Goal: Task Accomplishment & Management: Complete application form

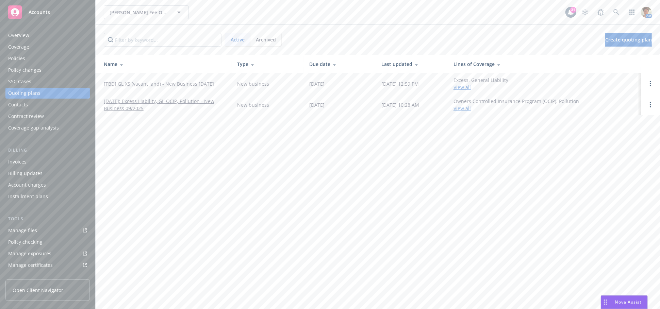
click at [147, 82] on link "[TBD] GL XS (vacant land) - New Business [DATE]" at bounding box center [159, 83] width 110 height 7
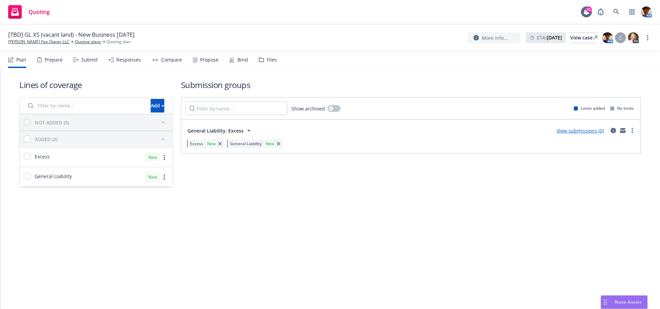
click at [87, 59] on div "Submit" at bounding box center [89, 59] width 16 height 5
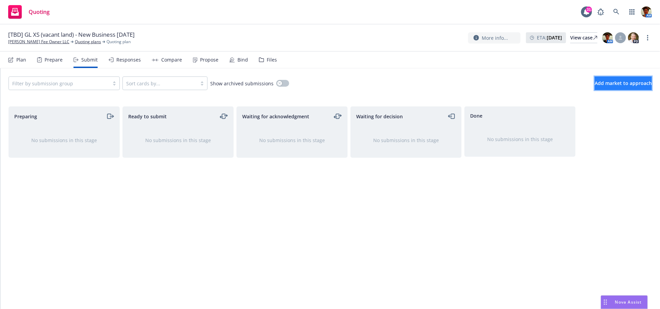
click at [604, 83] on span "Add market to approach" at bounding box center [623, 83] width 57 height 6
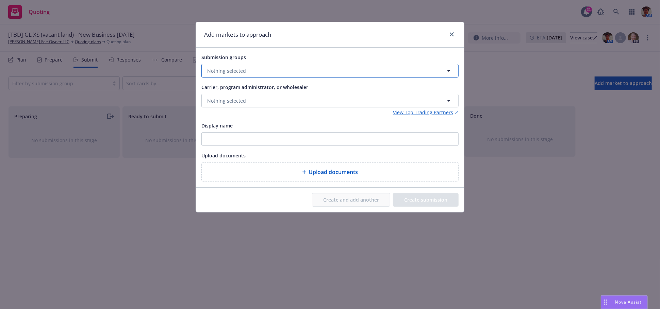
click at [272, 69] on button "Nothing selected" at bounding box center [330, 71] width 257 height 14
click at [213, 105] on input "checkbox" at bounding box center [212, 105] width 7 height 7
checkbox input "true"
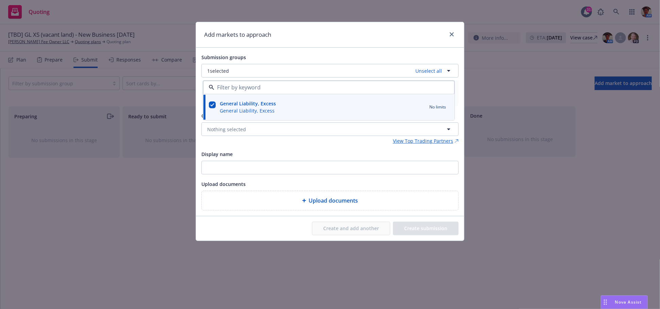
click at [280, 149] on div "Submission groups 1 selected Unselect all General Liability, Excess General Lia…" at bounding box center [330, 132] width 257 height 158
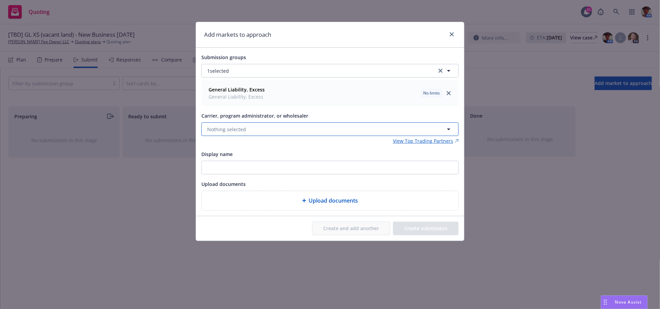
click at [235, 127] on span "Nothing selected" at bounding box center [226, 129] width 39 height 7
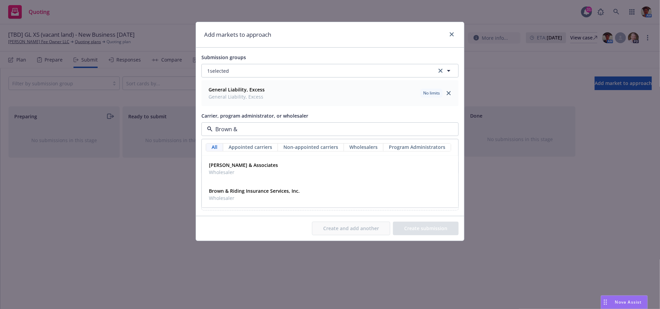
type input "Brown &"
click at [261, 192] on strong "Brown & Riding Insurance Services, Inc." at bounding box center [254, 191] width 91 height 6
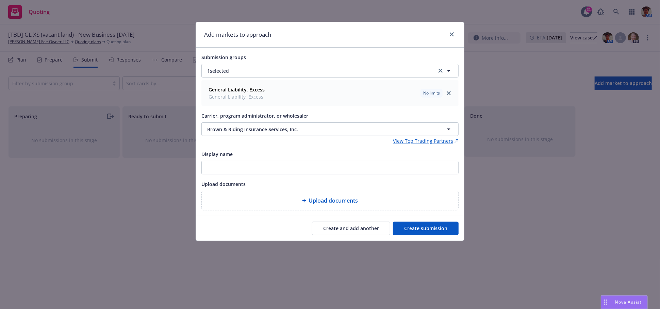
click at [417, 228] on button "Create submission" at bounding box center [426, 229] width 66 height 14
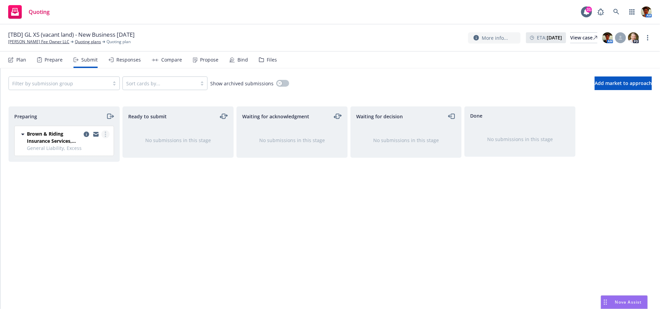
click at [107, 133] on link "more" at bounding box center [105, 134] width 8 height 8
click at [100, 145] on link "Complete preparation" at bounding box center [75, 149] width 68 height 14
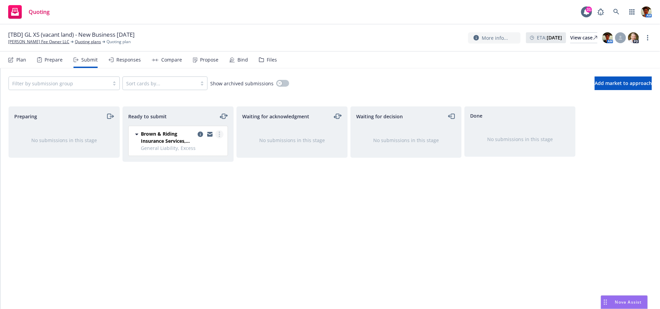
click at [220, 133] on icon "more" at bounding box center [219, 134] width 1 height 5
click at [214, 145] on span "Submit to underwriter" at bounding box center [188, 148] width 67 height 6
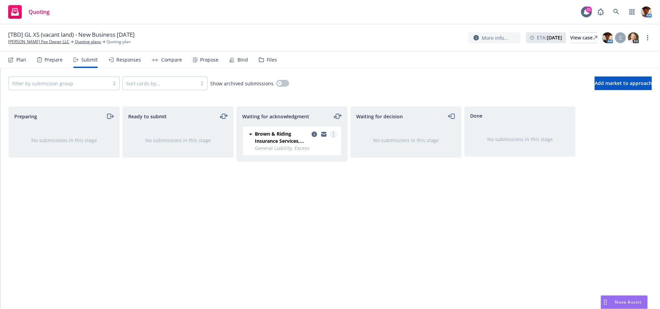
click at [331, 135] on link "more" at bounding box center [334, 134] width 8 height 8
click at [324, 146] on span "Log acknowledgement" at bounding box center [302, 148] width 67 height 6
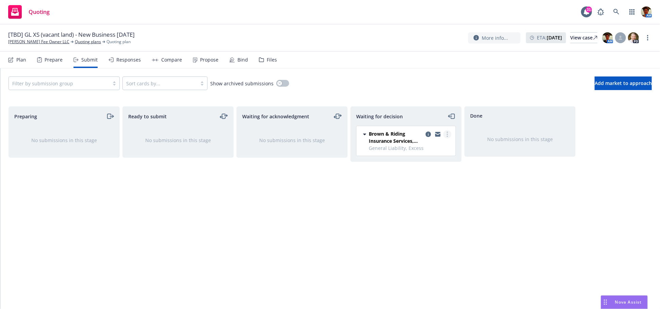
click at [448, 134] on link "more" at bounding box center [448, 134] width 8 height 8
click at [433, 178] on span "Add accepted decision" at bounding box center [417, 175] width 68 height 6
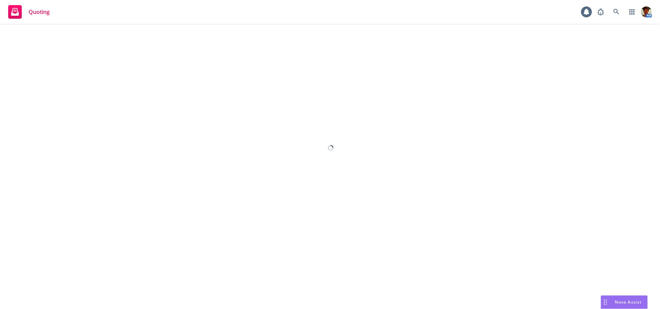
select select "12"
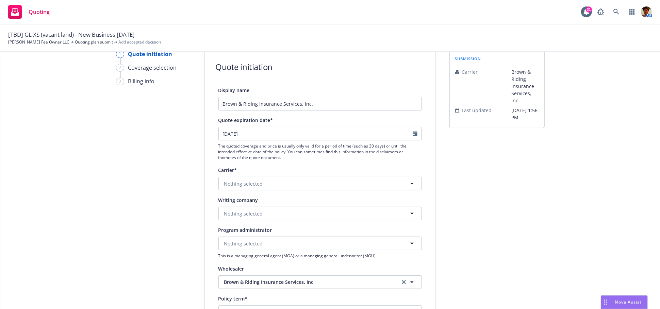
scroll to position [38, 0]
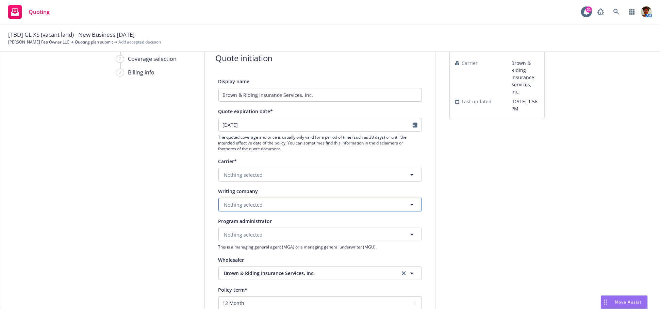
click at [288, 205] on button "Nothing selected" at bounding box center [321, 205] width 204 height 14
type input "ategr"
click at [292, 225] on strong "Ategrity Specialty Insurance Company" at bounding box center [270, 224] width 89 height 6
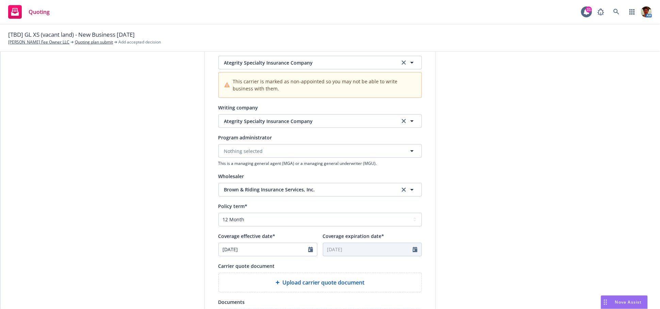
scroll to position [189, 0]
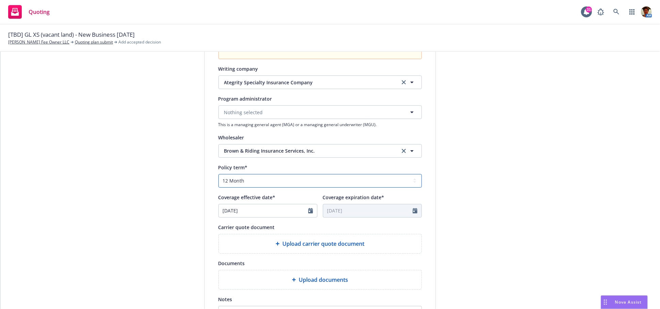
click at [266, 178] on select "Select policy term 12 Month 6 Month 4 Month 3 Month 2 Month 1 Month 36 Month (3…" at bounding box center [321, 181] width 204 height 14
select select "other"
click at [219, 174] on select "Select policy term 12 Month 6 Month 4 Month 3 Month 2 Month 1 Month 36 Month (3…" at bounding box center [321, 181] width 204 height 14
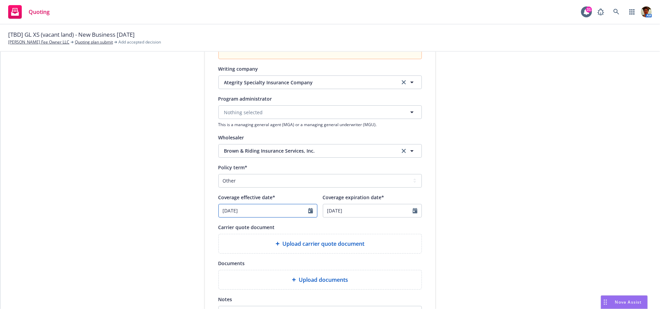
select select "9"
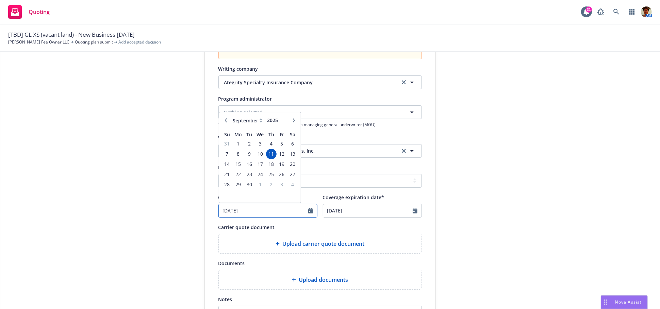
drag, startPoint x: 255, startPoint y: 210, endPoint x: 221, endPoint y: 212, distance: 33.7
click at [221, 212] on input "[DATE]" at bounding box center [264, 211] width 90 height 13
type input "0"
type input "[DATE]"
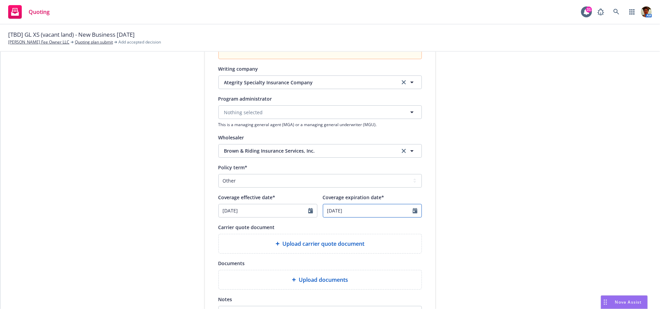
select select "9"
type input "[DATE]"
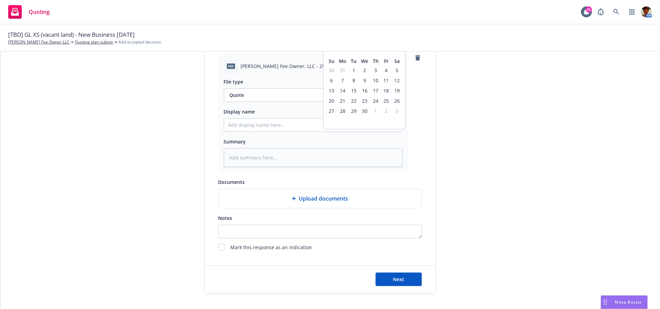
scroll to position [378, 0]
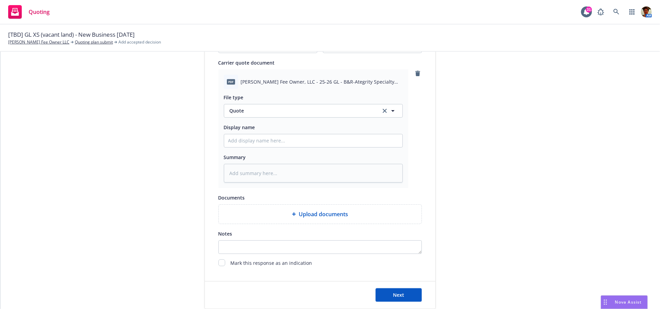
scroll to position [340, 0]
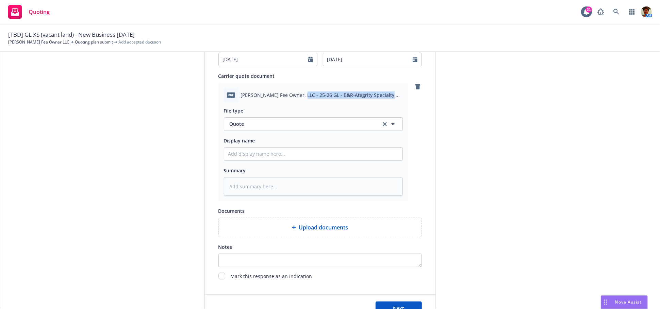
drag, startPoint x: 294, startPoint y: 93, endPoint x: 381, endPoint y: 94, distance: 86.5
click at [381, 94] on span "[PERSON_NAME] Fee Owner, LLC - 25-26 GL - B&R-Ategrity Specialty Quote.pdf" at bounding box center [322, 95] width 162 height 7
copy span "25-26 GL - B&R-Ategrity Specialty Quote"
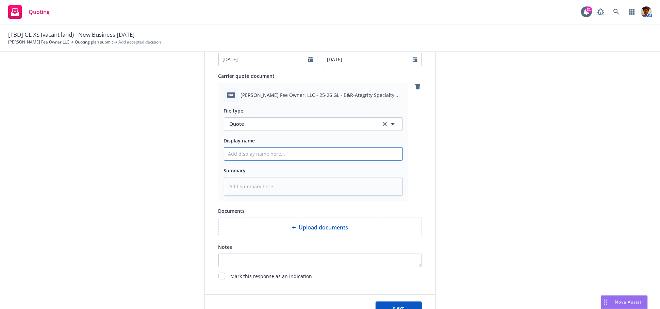
click at [269, 156] on input "Display name" at bounding box center [313, 154] width 178 height 13
paste input "25-26 GL - B&R-Ategrity Specialty Quote"
type textarea "x"
type input "25-26 GL - B&R-Ategrity Specialty Quote"
click at [245, 154] on input "25-26 GL - B&R-Ategrity Specialty Quote" at bounding box center [313, 154] width 178 height 13
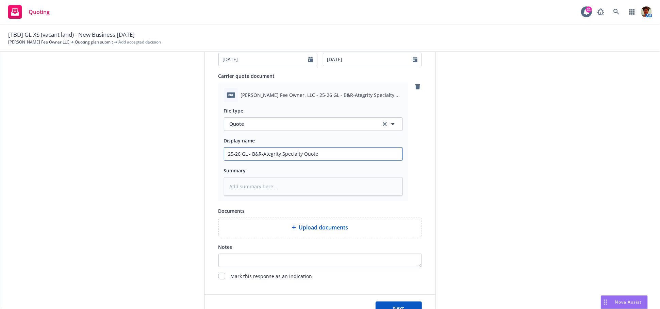
type textarea "x"
type input "25-26 GL - B&R-Ategrity Specialty Quote"
type textarea "x"
type input "25-26 GL ( - B&R-Ategrity Specialty Quote"
type textarea "x"
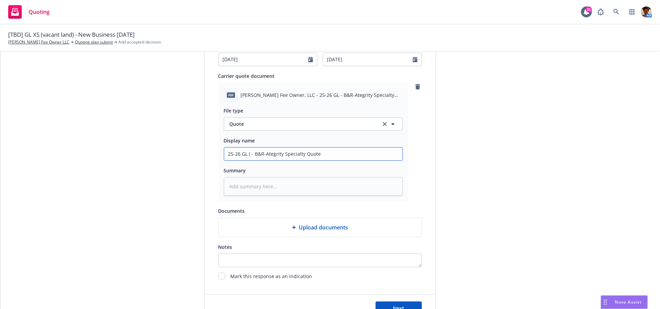
type input "25-26 GL (v - B&R-Ategrity Specialty Quote"
type textarea "x"
type input "25-26 GL (va - B&R-Ategrity Specialty Quote"
type textarea "x"
type input "25-26 GL (vac - B&R-Ategrity Specialty Quote"
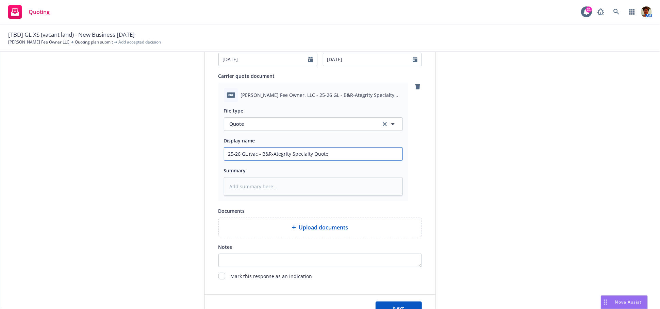
type textarea "x"
type input "25-26 GL ([PERSON_NAME] - B&R-Ategrity Specialty Quote"
type textarea "x"
type input "25-26 GL (vacan - B&R-Ategrity Specialty Quote"
type textarea "x"
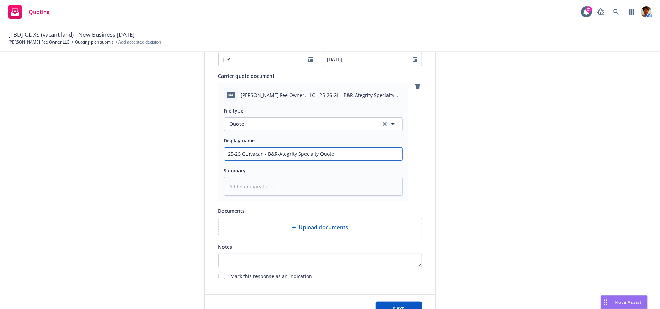
type input "25-26 GL (vacant - B&R-Ategrity Specialty Quote"
type textarea "x"
type input "25-26 GL (vacant - B&R-Ategrity Specialty Quote"
type textarea "x"
type input "25-26 GL (vacant l - B&R-Ategrity Specialty Quote"
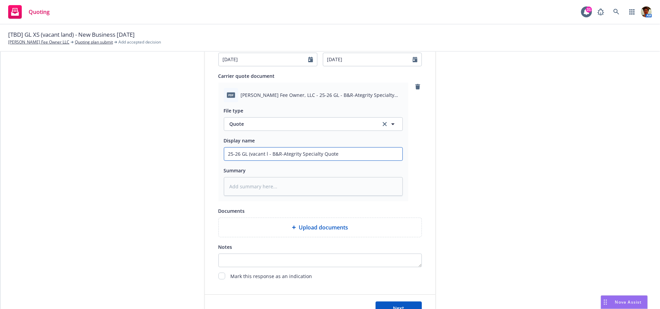
type textarea "x"
type input "25-26 GL (vacant la - B&R-Ategrity Specialty Quote"
type textarea "x"
type input "25-26 GL (vacant lan - B&R-Ategrity Specialty Quote"
type textarea "x"
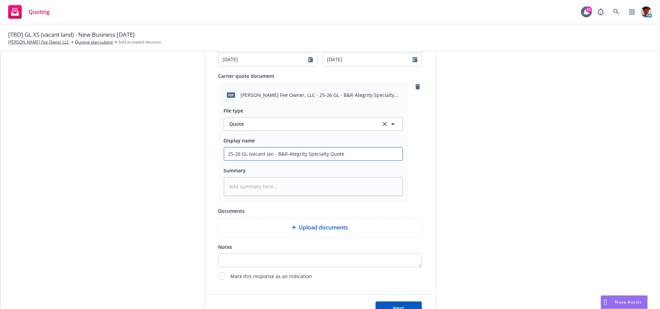
type input "25-26 GL (vacant land - B&R-Ategrity Specialty Quote"
type textarea "x"
drag, startPoint x: 345, startPoint y: 151, endPoint x: 226, endPoint y: 152, distance: 118.5
click at [226, 152] on input "25-26 GL (vacant land) - B&R-Ategrity Specialty Quote" at bounding box center [313, 154] width 178 height 13
type input "25-26 GL (vacant land) - B&R-Ategrity Specialty Quote"
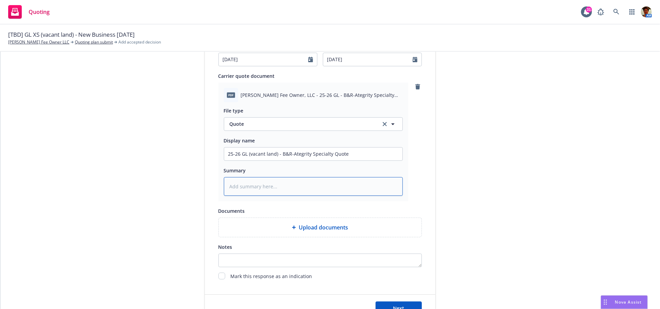
click at [314, 189] on textarea at bounding box center [313, 186] width 179 height 19
paste textarea "25-26 GL (vacant land) - B&R-Ategrity Specialty Quote"
type textarea "x"
type textarea "25-26 GL (vacant land) - B&R-Ategrity Specialty Quote"
type textarea "x"
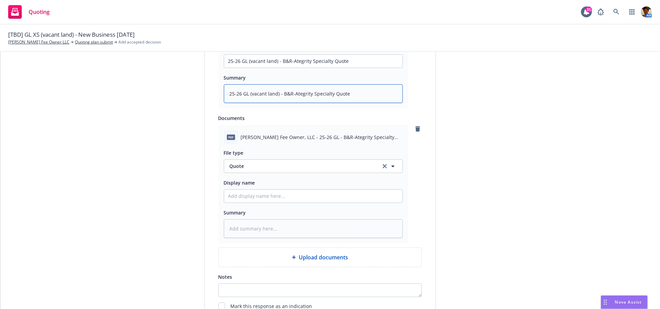
scroll to position [454, 0]
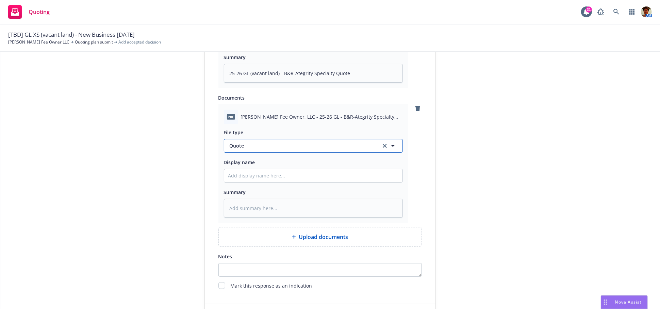
click at [282, 145] on span "Quote" at bounding box center [301, 145] width 143 height 7
type input "spe"
click at [283, 162] on div "Specimen Forms" at bounding box center [313, 165] width 170 height 10
drag, startPoint x: 294, startPoint y: 116, endPoint x: 334, endPoint y: 126, distance: 41.7
click at [334, 126] on div "pdf [PERSON_NAME] Fee Owner, LLC - 25-26 GL - B&R-Ategrity Specialty Specimen F…" at bounding box center [314, 164] width 190 height 119
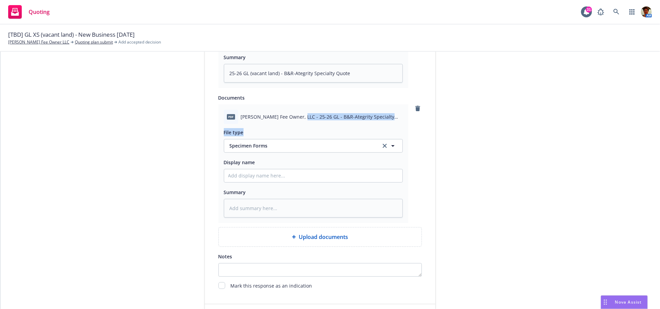
copy div "25-26 GL - B&R-Ategrity Specialty Specimen Forms & Endts.pdf File type"
click at [264, 209] on textarea at bounding box center [313, 208] width 179 height 19
paste textarea "25-26 GL - B&R-Ategrity Specialty Specimen Forms & Endts.pdf File type"
type textarea "x"
type textarea "25-26 GL - B&R-Ategrity Specialty Specimen Forms & Endts.pdf File type"
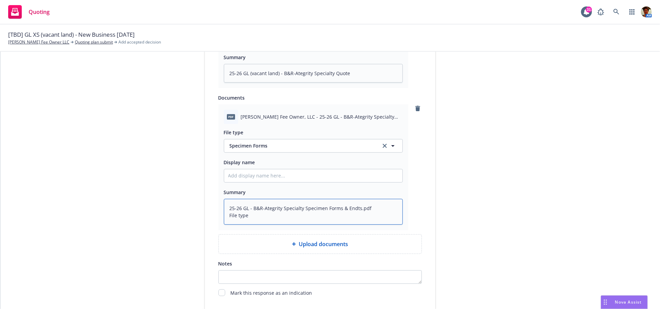
type textarea "x"
type textarea "25-26 GL - B&R-Ategrity Specialty Specimen Forms & Endts.pdf File typ"
type textarea "x"
type textarea "25-26 GL - B&R-Ategrity Specialty Specimen Forms & Endts.pdf File ty"
type textarea "x"
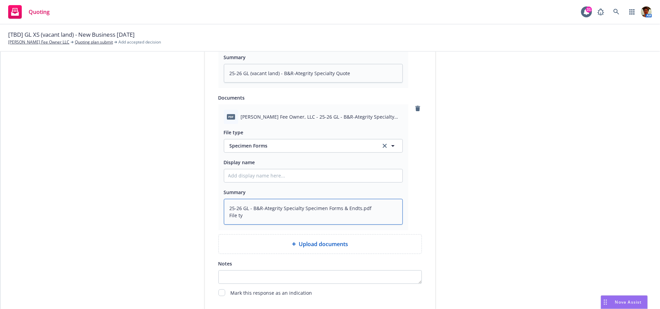
type textarea "25-26 GL - B&R-Ategrity Specialty Specimen Forms & Endts.pdf File t"
type textarea "x"
type textarea "25-26 GL - B&R-Ategrity Specialty Specimen Forms & Endts.pdf File"
type textarea "x"
type textarea "25-26 GL - B&R-Ategrity Specialty Specimen Forms & Endts.pdf File"
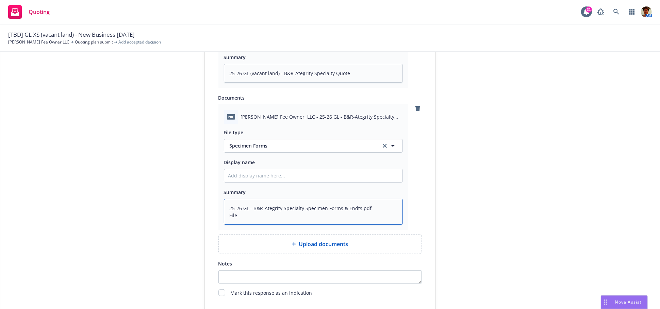
type textarea "x"
type textarea "25-26 GL - B&R-Ategrity Specialty Specimen Forms & Endts.pdf Fil"
type textarea "x"
type textarea "25-26 GL - B&R-Ategrity Specialty Specimen Forms & Endts.pdf Fi"
type textarea "x"
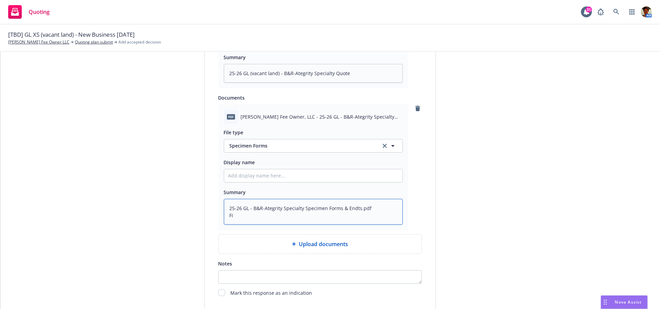
type textarea "25-26 GL - B&R-Ategrity Specialty Specimen Forms & Endts.pdf F"
type textarea "x"
type textarea "25-26 GL - B&R-Ategrity Specialty Specimen Forms & Endts.pdf"
type textarea "x"
type textarea "25-26 GL - B&R-Ategrity Specialty Specimen Forms & Endts.pdf"
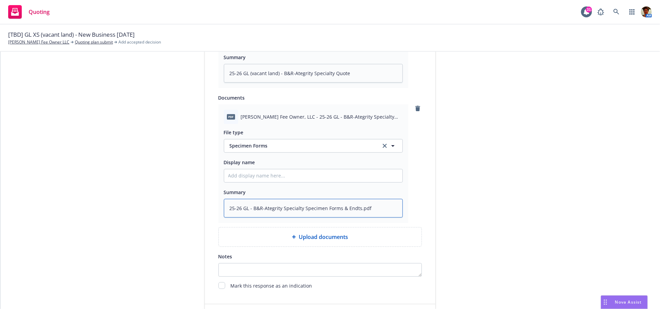
type textarea "x"
type textarea "25-26 GL - B&R-Ategrity Specialty Specimen Forms & Endts.pd"
type textarea "x"
type textarea "25-26 GL - B&R-Ategrity Specialty Specimen Forms & Endts.p"
type textarea "x"
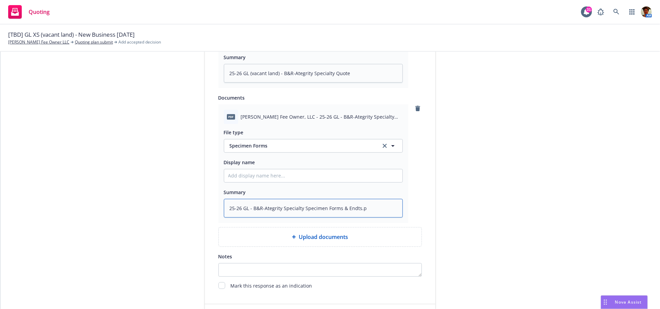
type textarea "25-26 GL - B&R-Ategrity Specialty Specimen Forms & Endts."
type textarea "x"
type textarea "25-26 GL - B&R-Ategrity Specialty Specimen Forms & Endts"
click at [288, 177] on input "Display name" at bounding box center [313, 176] width 178 height 13
paste input "25-26 GL - B&R-Ategrity Specialty Specimen Forms & Endts.pdf File type"
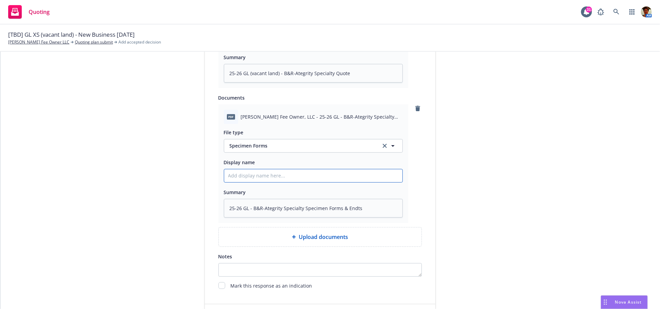
type textarea "x"
type input "25-26 GL - B&R-Ategrity Specialty Specimen Forms & Endts.pdf File type"
type textarea "x"
type input "25-26 GL - B&R-Ategrity Specialty Specimen Forms & Endts.pdf File typ"
type textarea "x"
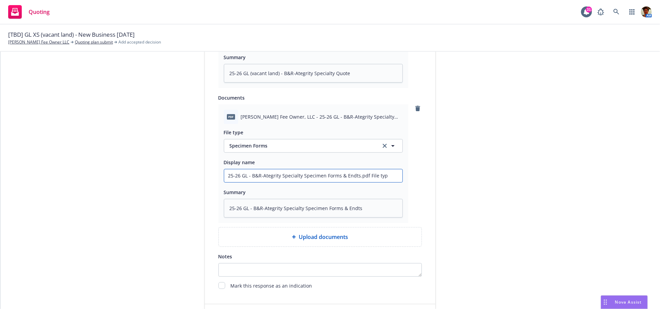
type input "25-26 GL - B&R-Ategrity Specialty Specimen Forms & Endts.pdf File ty"
type textarea "x"
type input "25-26 GL - B&R-Ategrity Specialty Specimen Forms & Endts.pdf File t"
type textarea "x"
type input "25-26 GL - B&R-Ategrity Specialty Specimen Forms & Endts.pdf File"
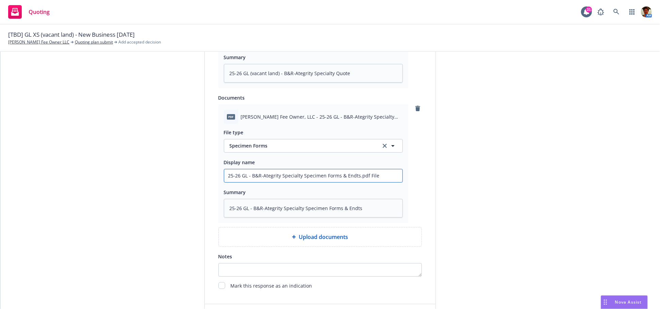
type textarea "x"
type input "25-26 GL - B&R-Ategrity Specialty Specimen Forms & Endts.pdf File"
type textarea "x"
type input "25-26 GL - B&R-Ategrity Specialty Specimen Forms & Endts.pdf Fil"
type textarea "x"
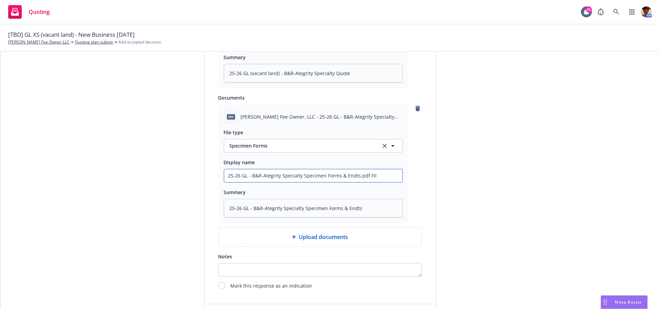
type input "25-26 GL - B&R-Ategrity Specialty Specimen Forms & Endts.pdf Fi"
type textarea "x"
type input "25-26 GL - B&R-Ategrity Specialty Specimen Forms & Endts.pdf F"
type textarea "x"
type input "25-26 GL - B&R-Ategrity Specialty Specimen Forms & Endts.pdf"
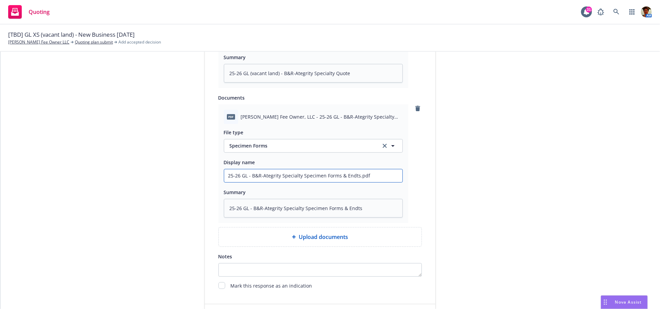
type textarea "x"
type input "25-26 GL - B&R-Ategrity Specialty Specimen Forms & Endts.pdf"
type textarea "x"
type input "25-26 GL - B&R-Ategrity Specialty Specimen Forms & Endts.pd"
type textarea "x"
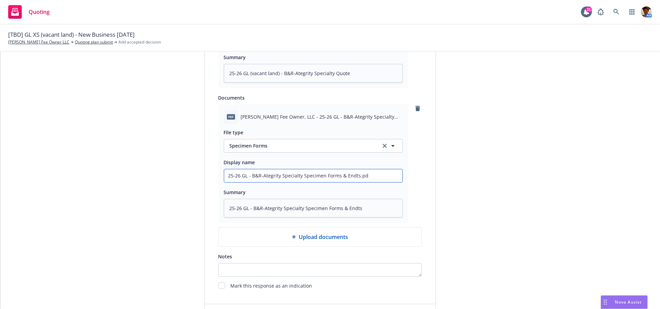
type input "25-26 GL - B&R-Ategrity Specialty Specimen Forms & Endts.p"
type textarea "x"
type input "25-26 GL - B&R-Ategrity Specialty Specimen Forms & Endts."
type textarea "x"
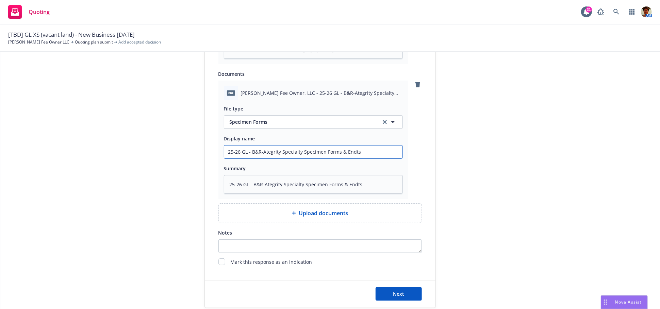
scroll to position [503, 0]
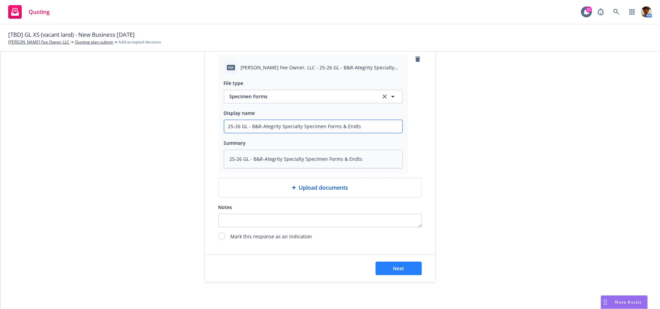
type input "25-26 GL - B&R-Ategrity Specialty Specimen Forms & Endts"
click at [394, 269] on span "Next" at bounding box center [398, 269] width 11 height 6
type textarea "x"
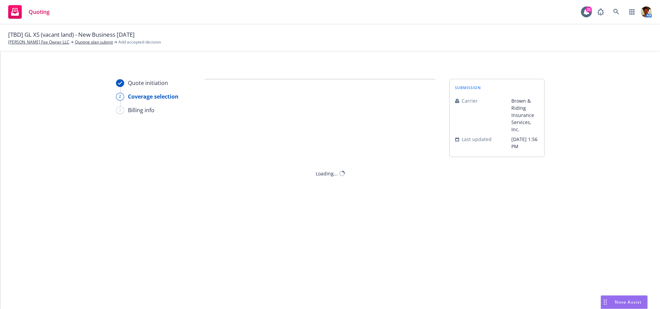
scroll to position [0, 0]
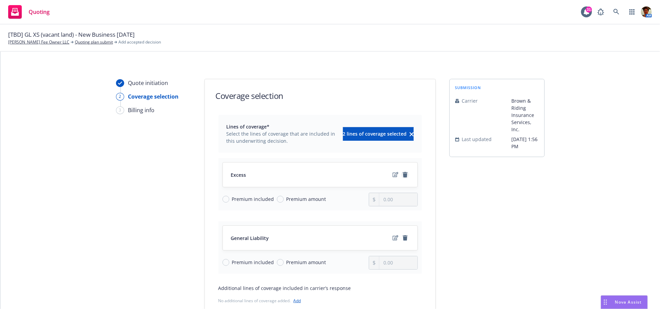
click at [404, 175] on icon "remove" at bounding box center [405, 174] width 5 height 5
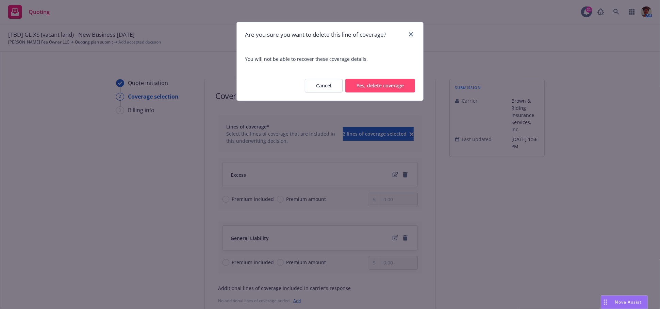
click at [402, 86] on button "Yes, delete coverage" at bounding box center [381, 86] width 70 height 14
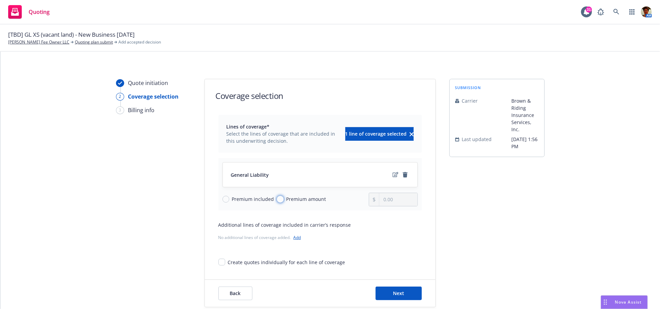
click at [278, 198] on input "Premium amount" at bounding box center [280, 199] width 7 height 7
radio input "true"
drag, startPoint x: 407, startPoint y: 196, endPoint x: 368, endPoint y: 201, distance: 38.7
click at [370, 202] on div "0.00" at bounding box center [393, 200] width 49 height 14
type input "750.00"
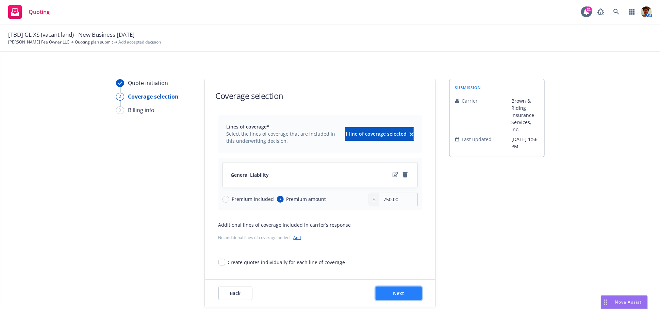
click at [397, 290] on button "Next" at bounding box center [399, 294] width 46 height 14
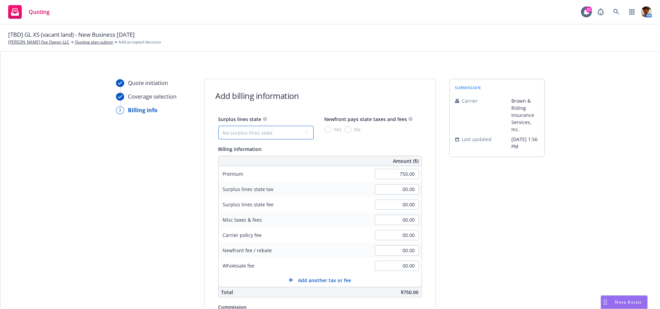
click at [276, 131] on select "No surplus lines state [US_STATE] [US_STATE] [US_STATE] [US_STATE] [US_STATE] […" at bounding box center [266, 133] width 95 height 14
select select "CA"
click at [219, 126] on select "No surplus lines state [US_STATE] [US_STATE] [US_STATE] [US_STATE] [US_STATE] […" at bounding box center [266, 133] width 95 height 14
type input "22.50"
type input "1.35"
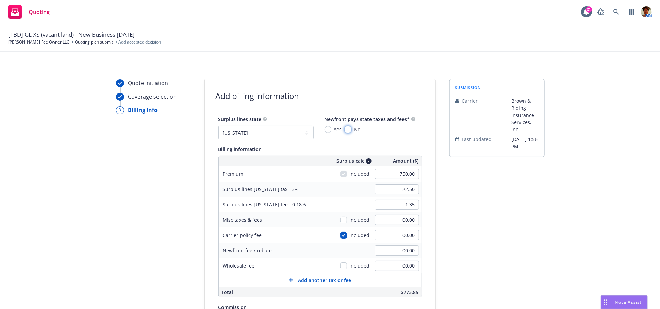
click at [345, 129] on input "No" at bounding box center [348, 129] width 7 height 7
radio input "true"
click at [391, 269] on input "00.00" at bounding box center [397, 266] width 44 height 10
type input "200.00"
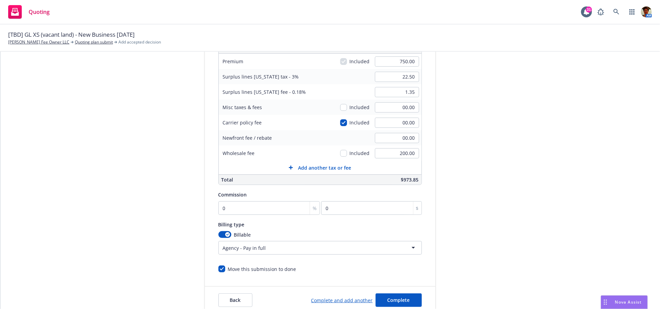
scroll to position [113, 0]
click at [240, 209] on input "0" at bounding box center [270, 208] width 102 height 14
type input "1"
type input "7.5"
type input "12"
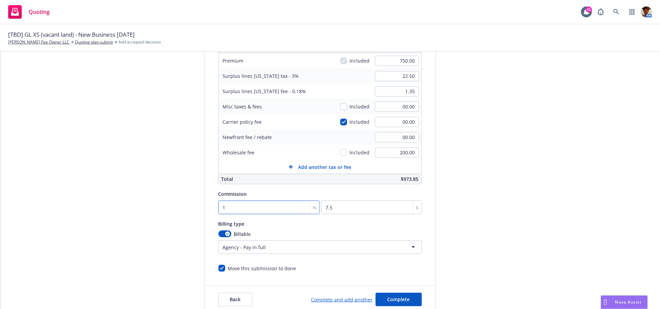
type input "90"
type input "12.5"
type input "93.75"
type input "12.50"
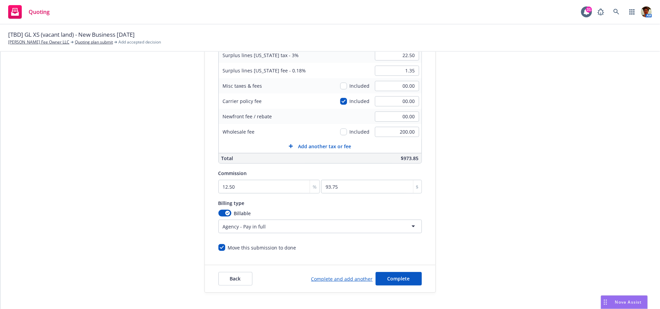
scroll to position [145, 0]
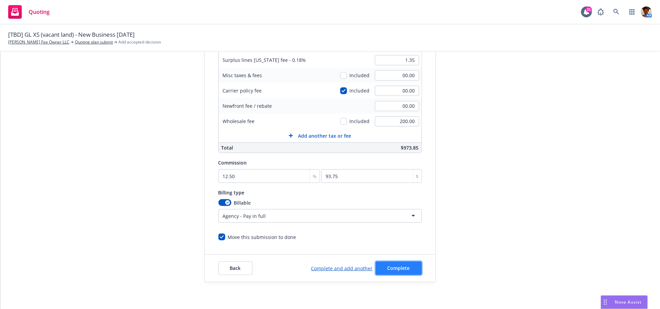
click at [390, 267] on span "Complete" at bounding box center [399, 268] width 22 height 6
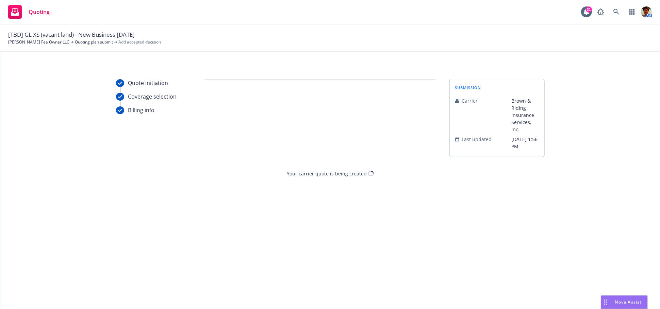
scroll to position [0, 0]
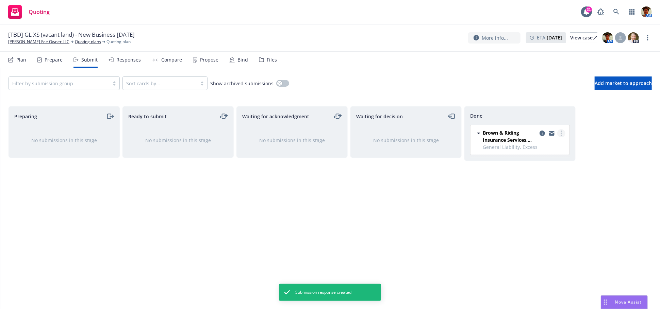
click at [561, 133] on circle "more" at bounding box center [561, 133] width 1 height 1
click at [549, 143] on link "Move back one step" at bounding box center [531, 148] width 68 height 14
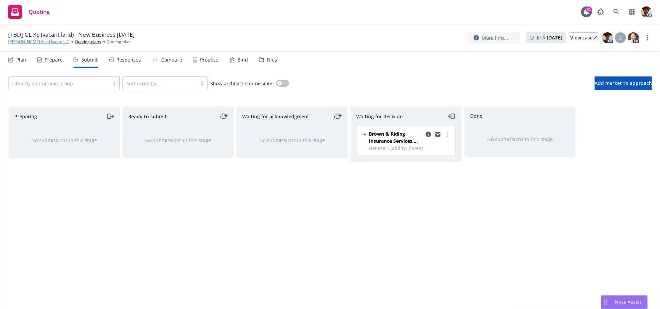
click at [42, 40] on link "[PERSON_NAME] Fee Owner LLC" at bounding box center [38, 42] width 61 height 6
